Goal: Check status: Check status

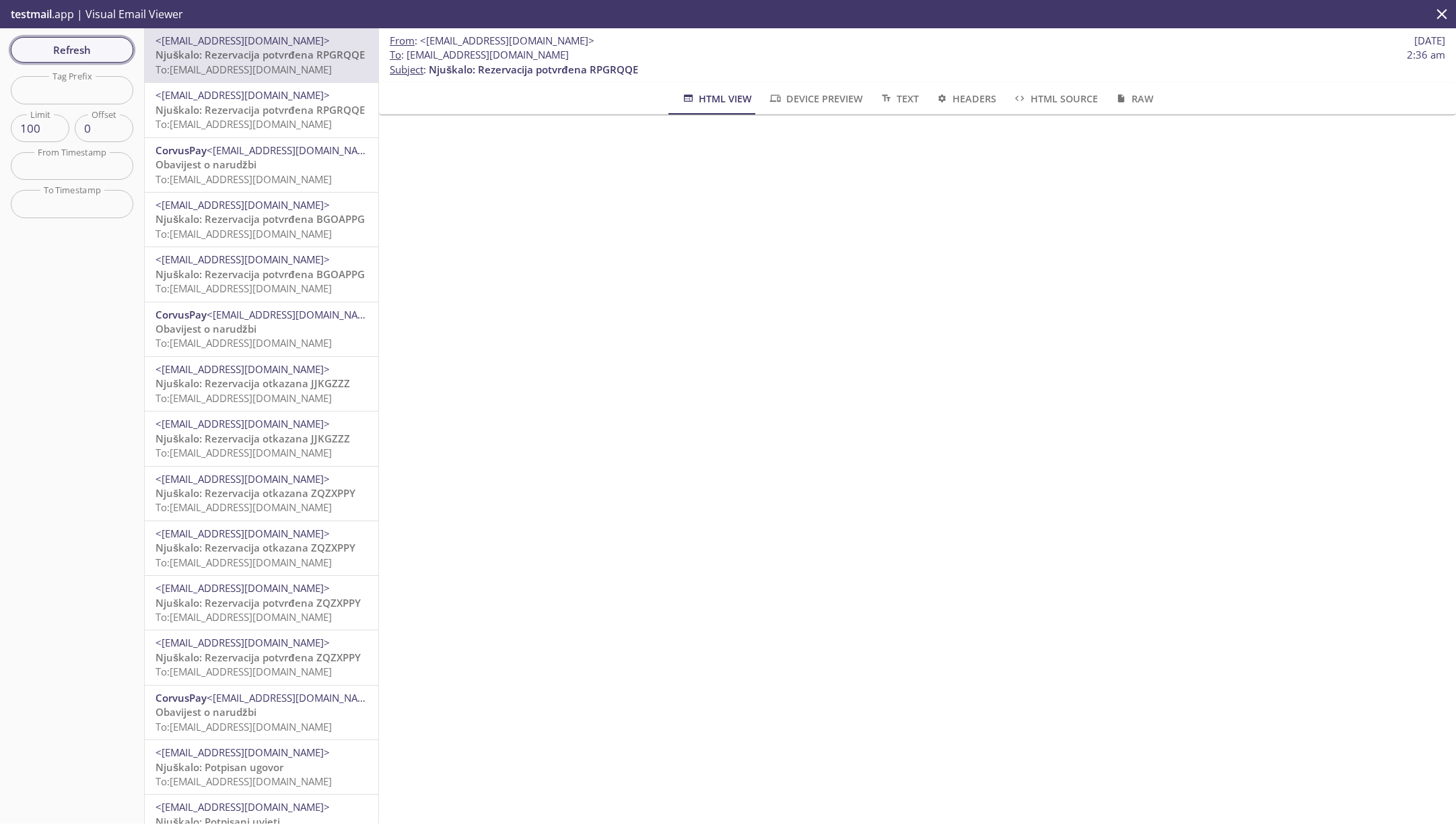
click at [79, 51] on span "Refresh" at bounding box center [71, 50] width 101 height 18
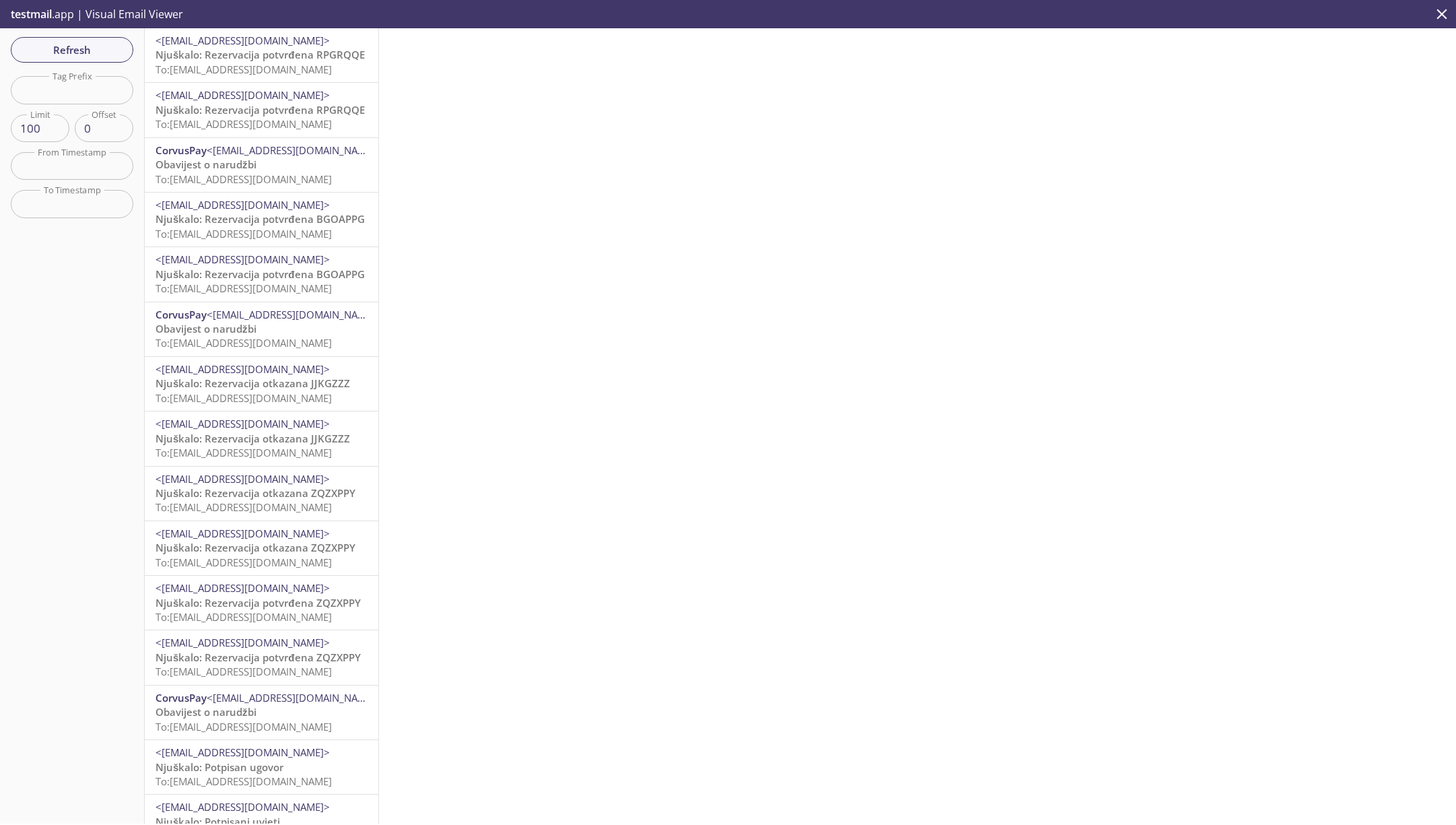
click at [247, 66] on span "To: [EMAIL_ADDRESS][DOMAIN_NAME]" at bounding box center [243, 69] width 176 height 14
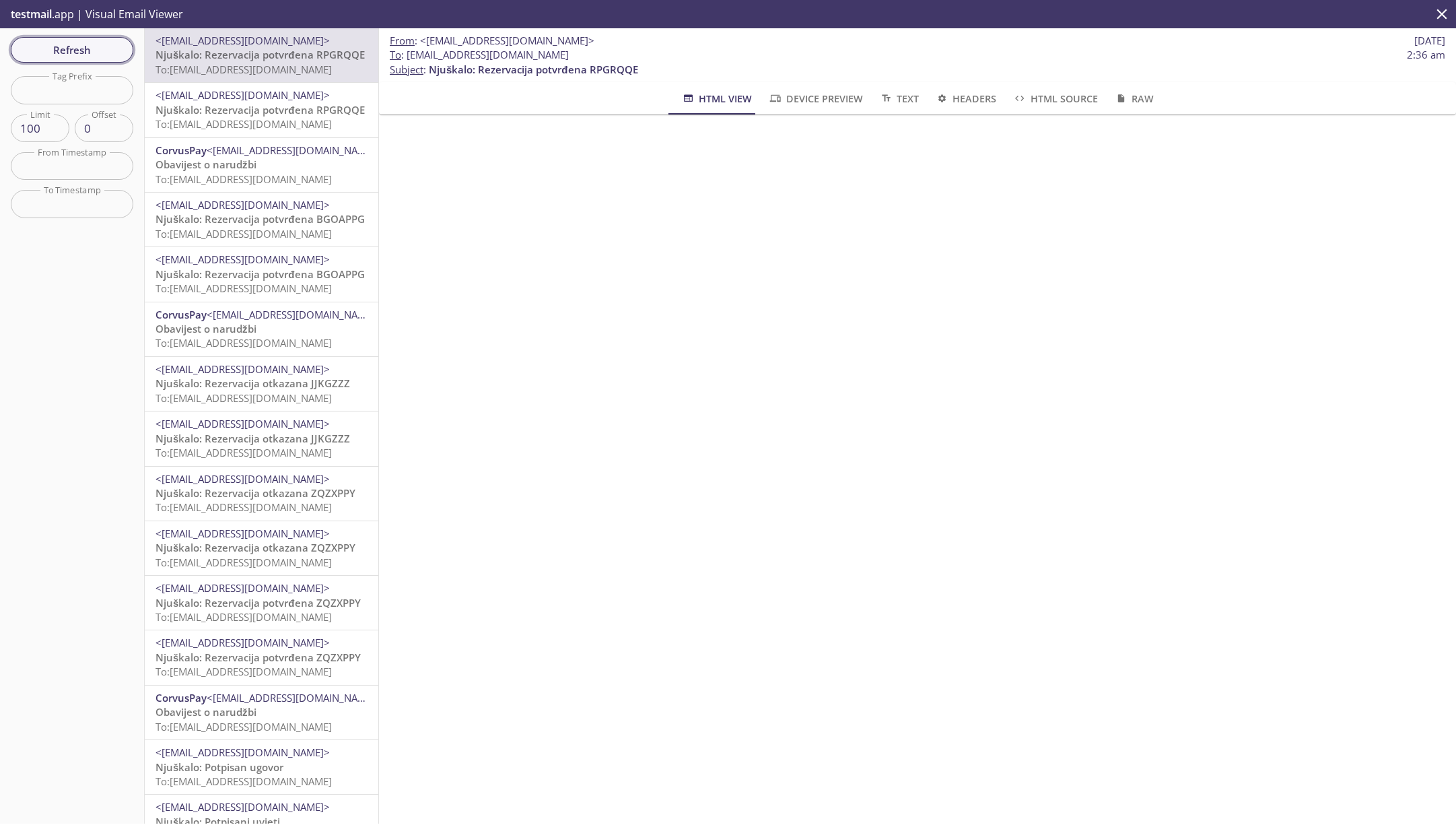
click at [111, 60] on button "Refresh" at bounding box center [72, 49] width 123 height 25
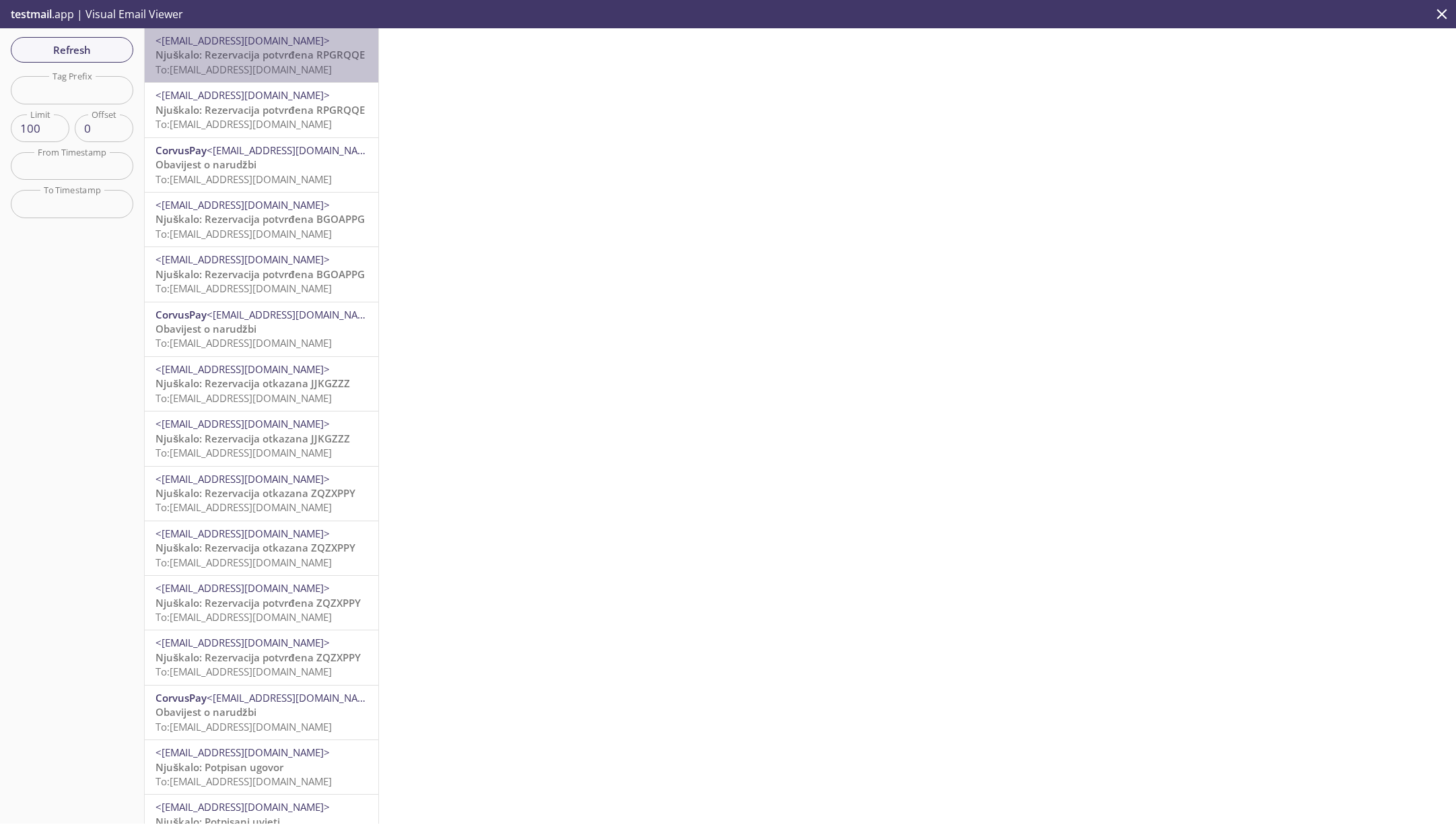
click at [267, 60] on span "Njuškalo: Rezervacija potvrđena RPGRQQE" at bounding box center [260, 55] width 209 height 14
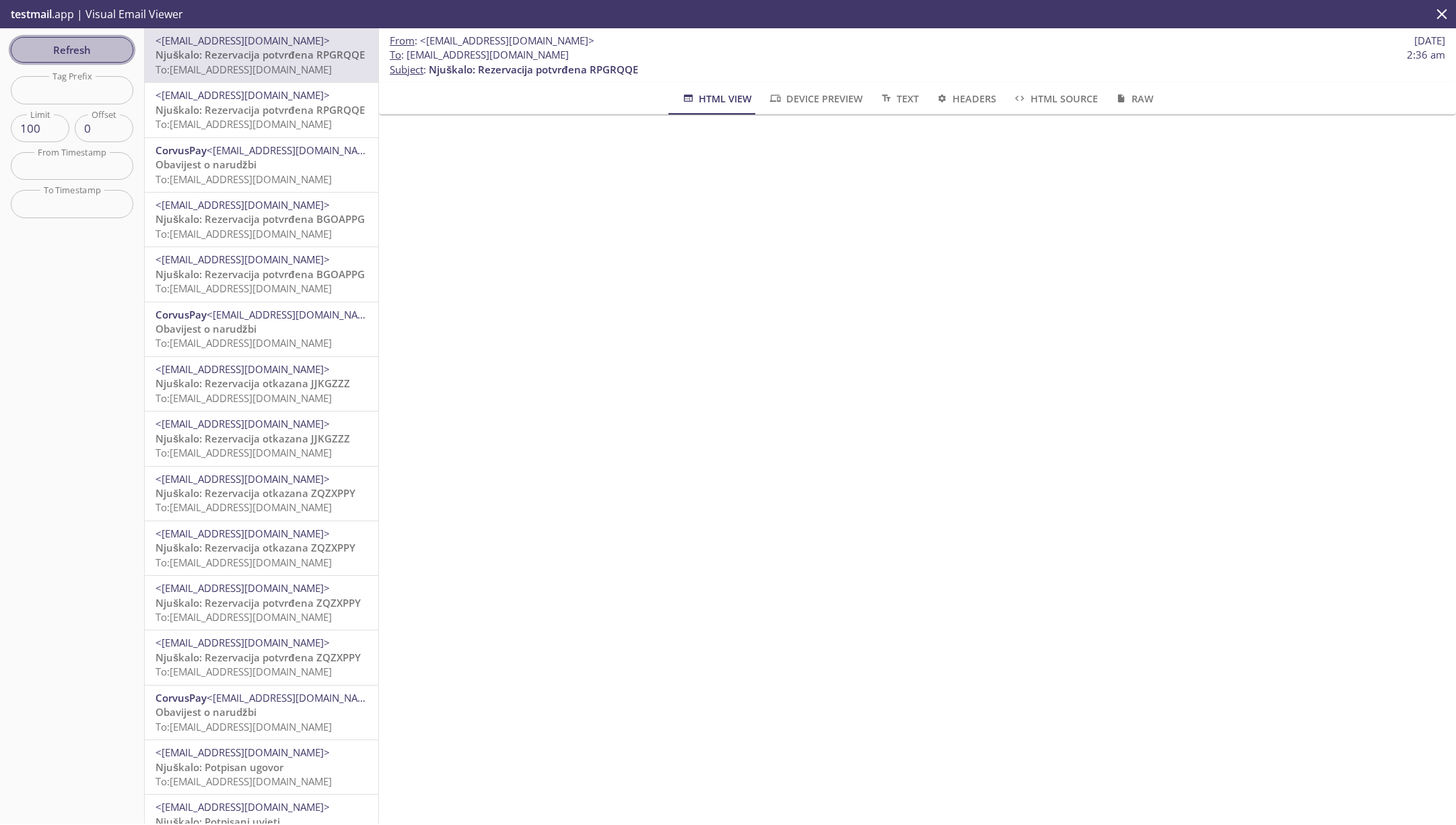
click at [100, 43] on span "Refresh" at bounding box center [71, 50] width 101 height 18
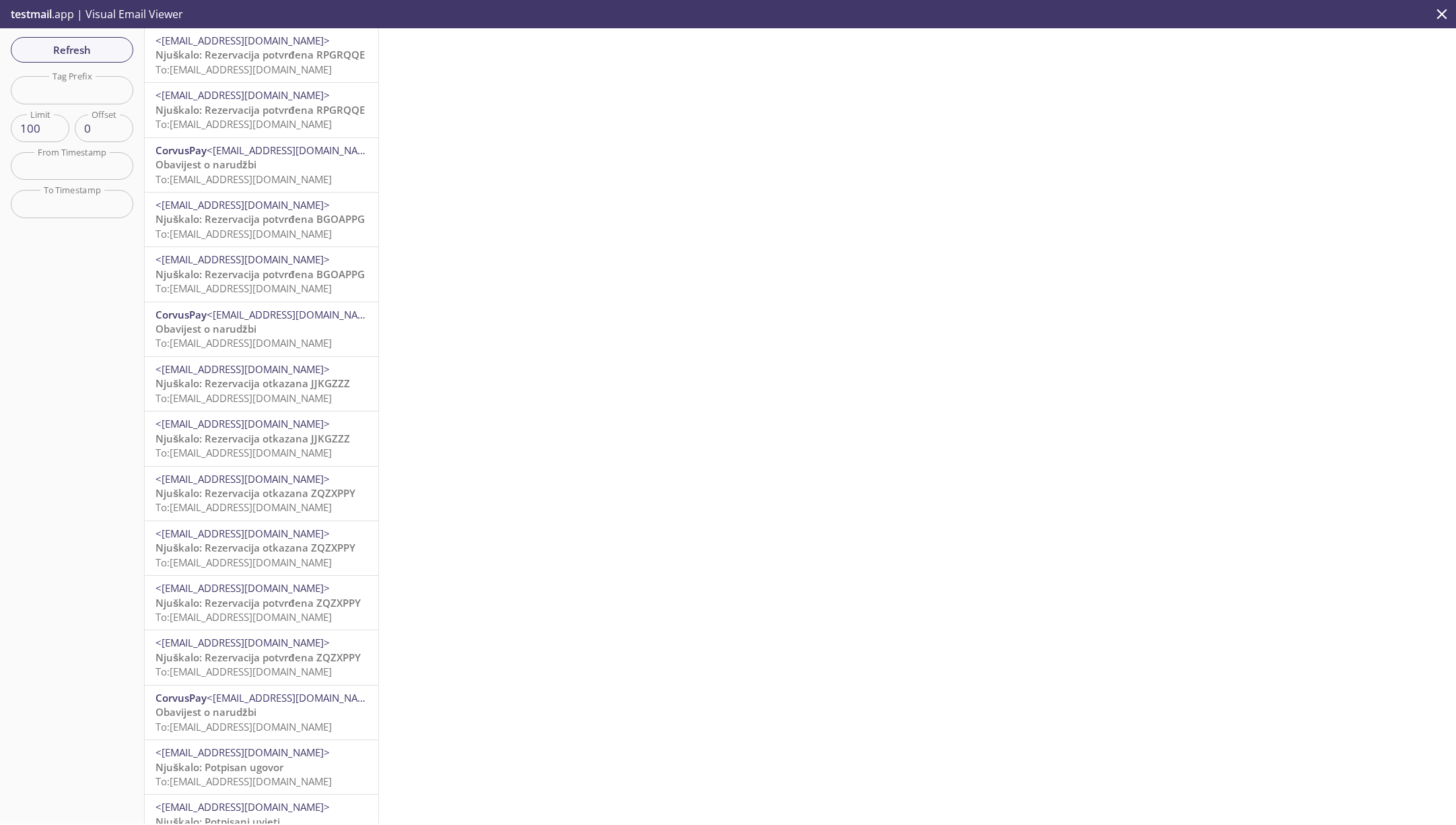
click at [274, 58] on span "Njuškalo: Rezervacija potvrđena RPGRQQE" at bounding box center [260, 55] width 209 height 14
